Goal: Find specific page/section: Find specific page/section

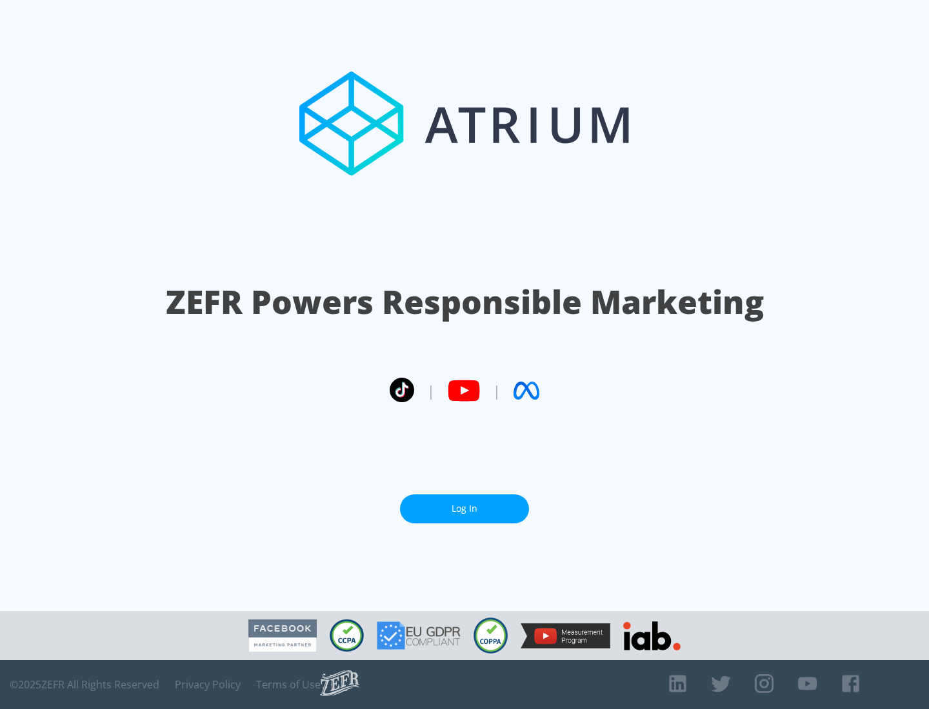
click at [464, 504] on link "Log In" at bounding box center [464, 509] width 129 height 29
